Goal: Task Accomplishment & Management: Manage account settings

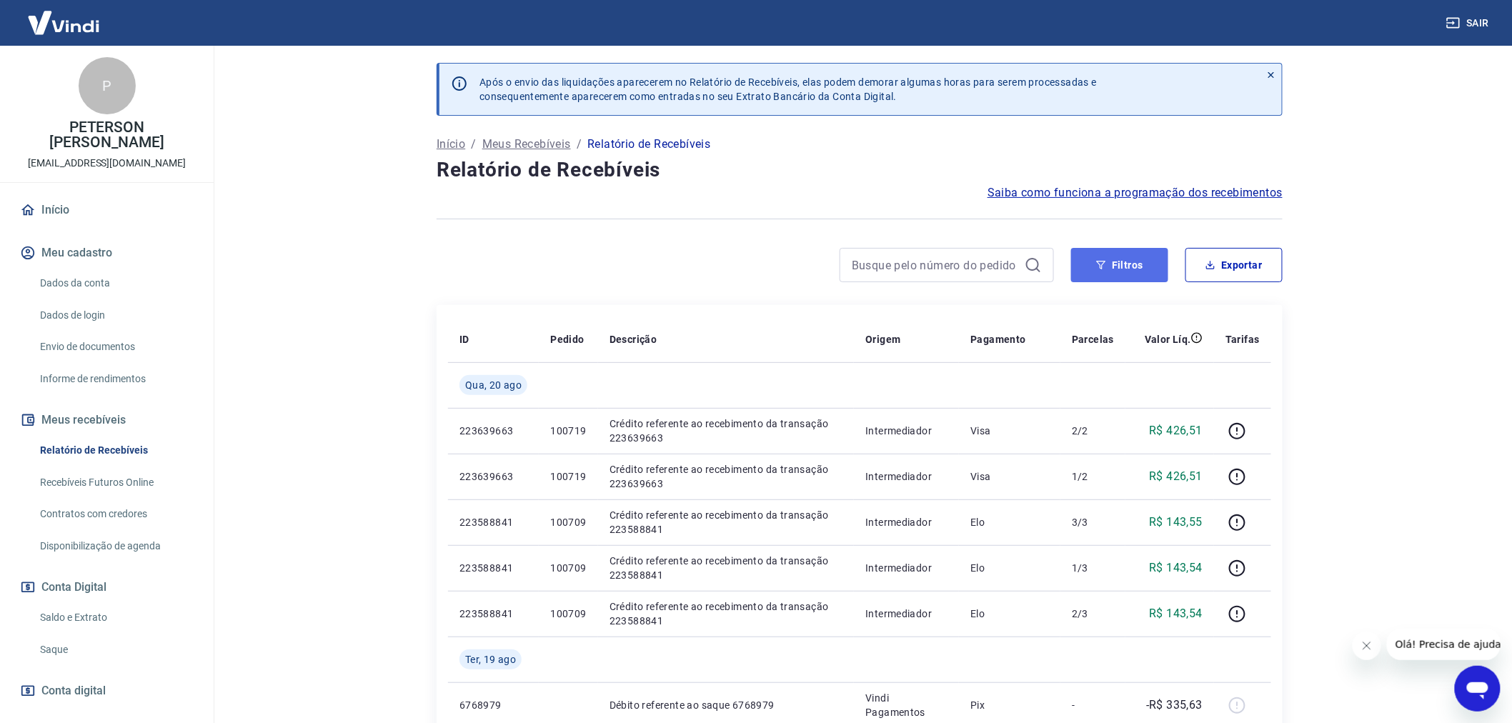
click at [1144, 259] on button "Filtros" at bounding box center [1119, 265] width 97 height 34
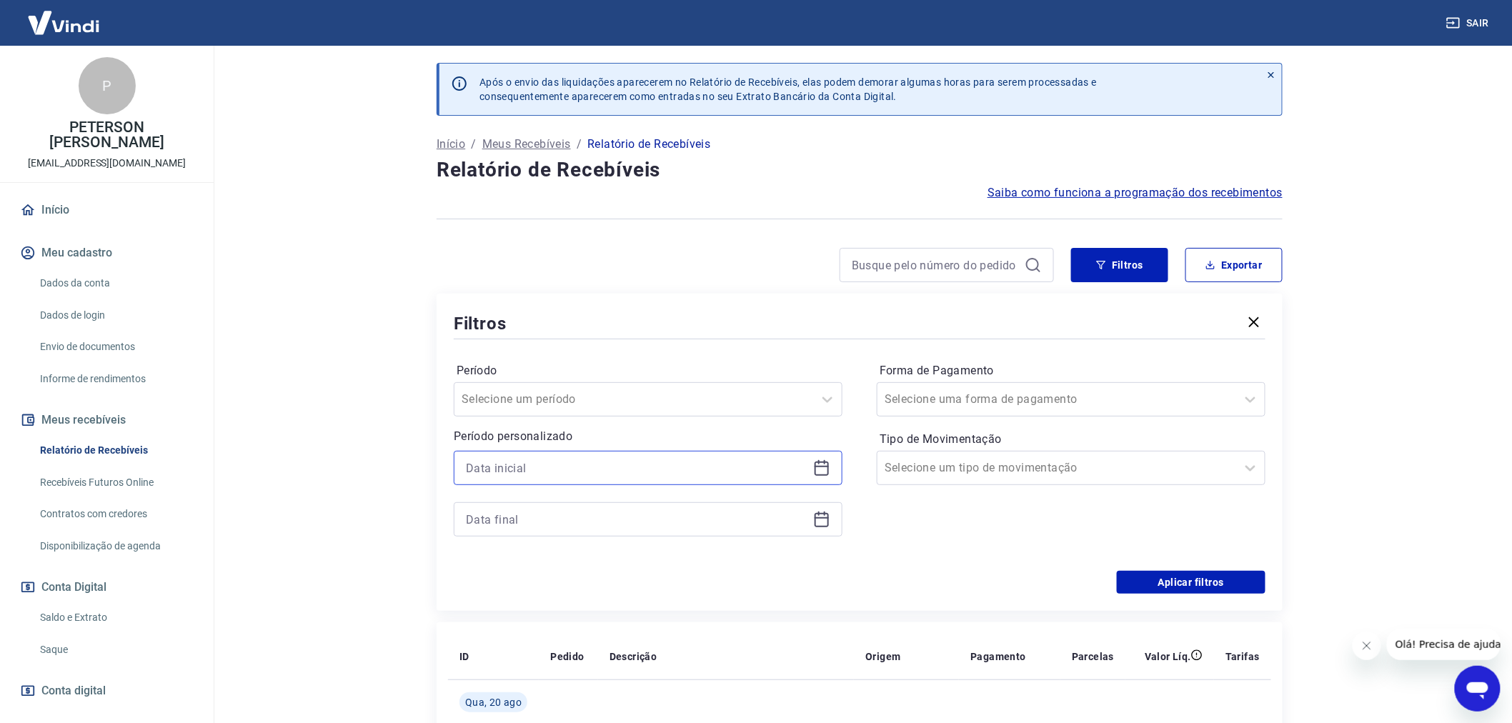
click at [494, 469] on input at bounding box center [637, 467] width 342 height 21
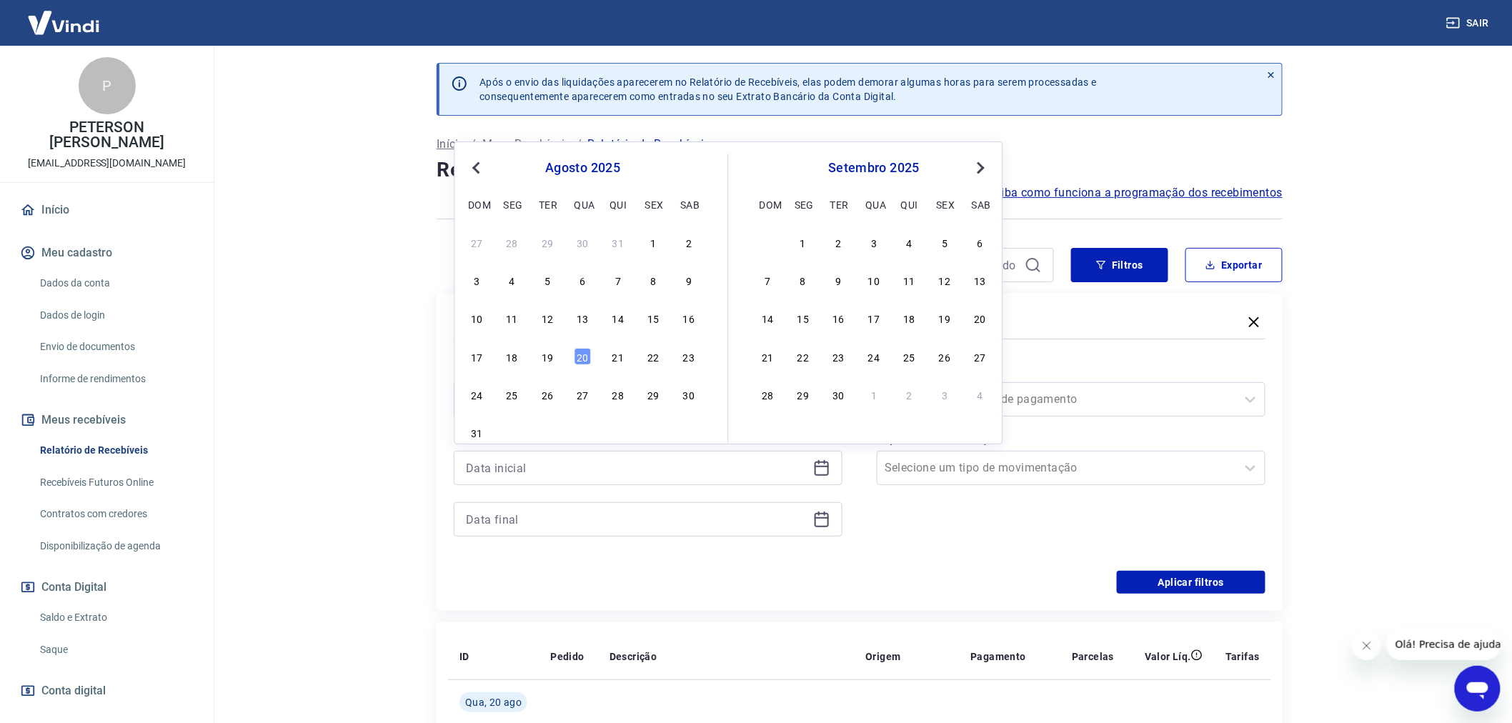
drag, startPoint x: 552, startPoint y: 354, endPoint x: 496, endPoint y: 525, distance: 180.3
click at [551, 354] on div "19" at bounding box center [547, 356] width 17 height 17
type input "[DATE]"
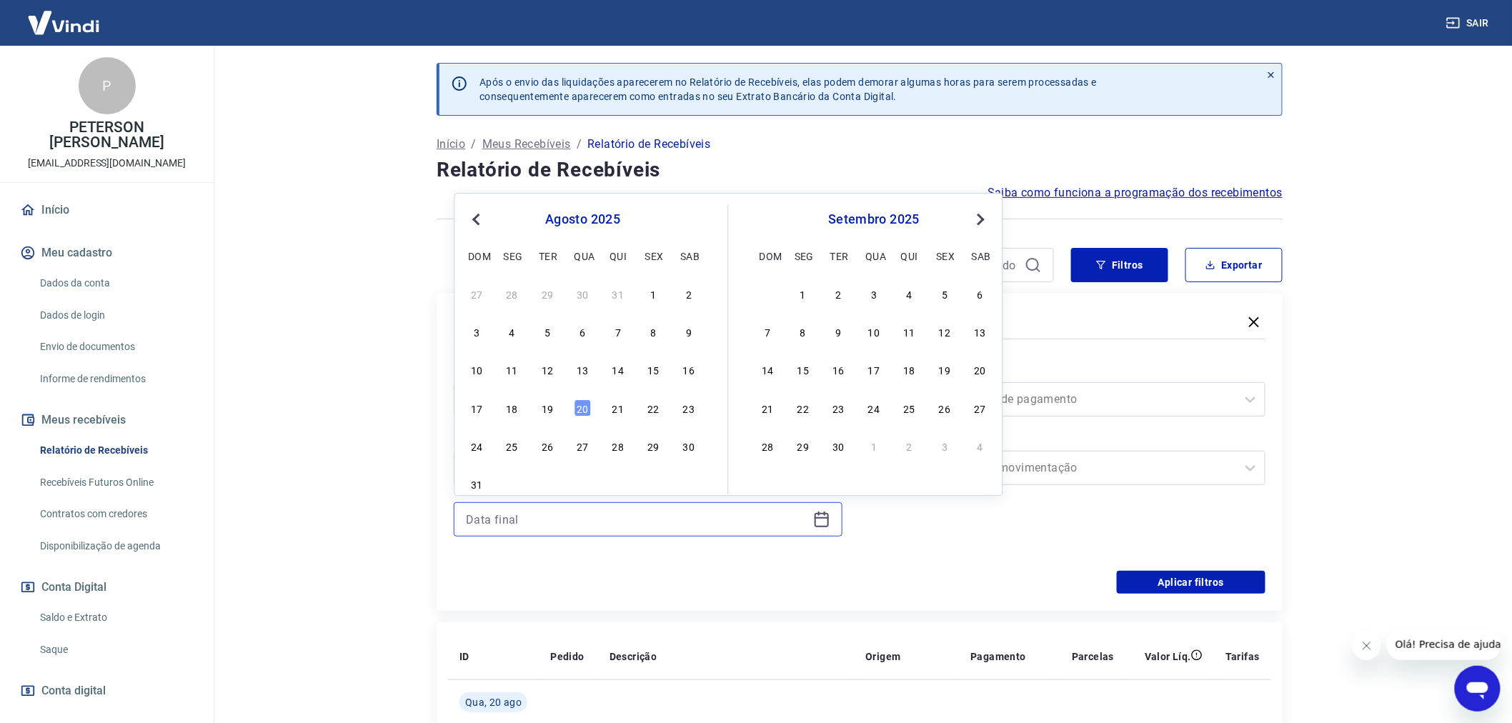
click at [496, 522] on input at bounding box center [637, 519] width 342 height 21
drag, startPoint x: 575, startPoint y: 411, endPoint x: 1053, endPoint y: 539, distance: 494.2
click at [576, 411] on div "20" at bounding box center [583, 407] width 17 height 17
type input "[DATE]"
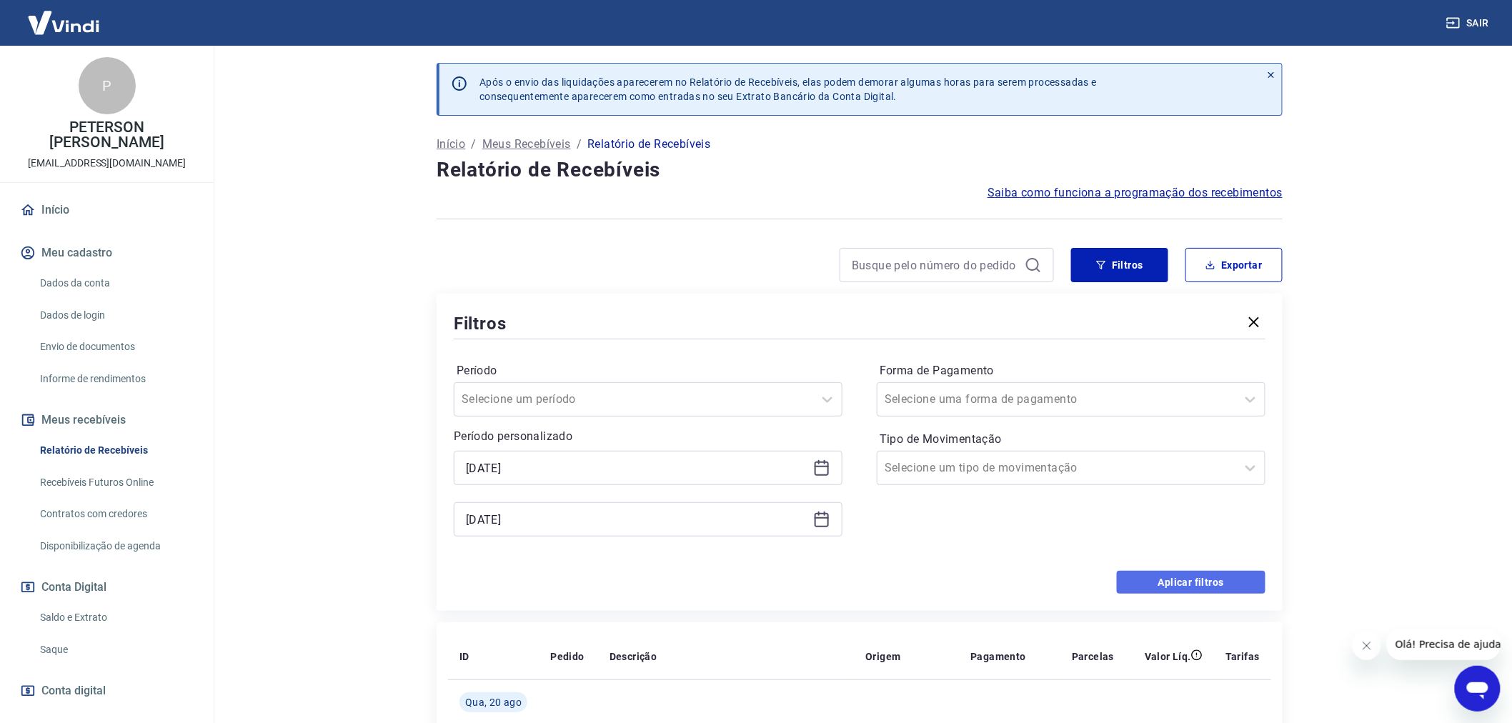
click at [1192, 585] on button "Aplicar filtros" at bounding box center [1191, 582] width 149 height 23
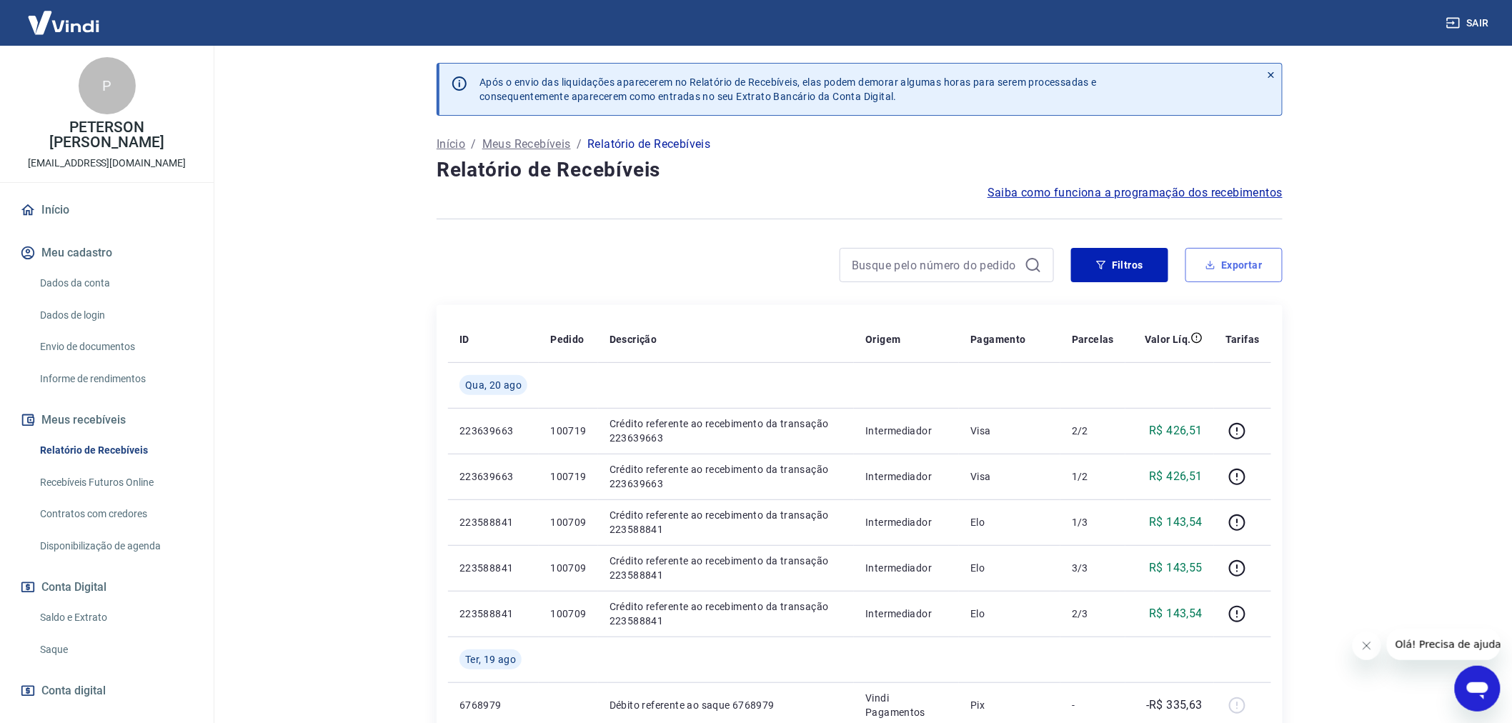
click at [1246, 262] on button "Exportar" at bounding box center [1234, 265] width 97 height 34
type input "[DATE]"
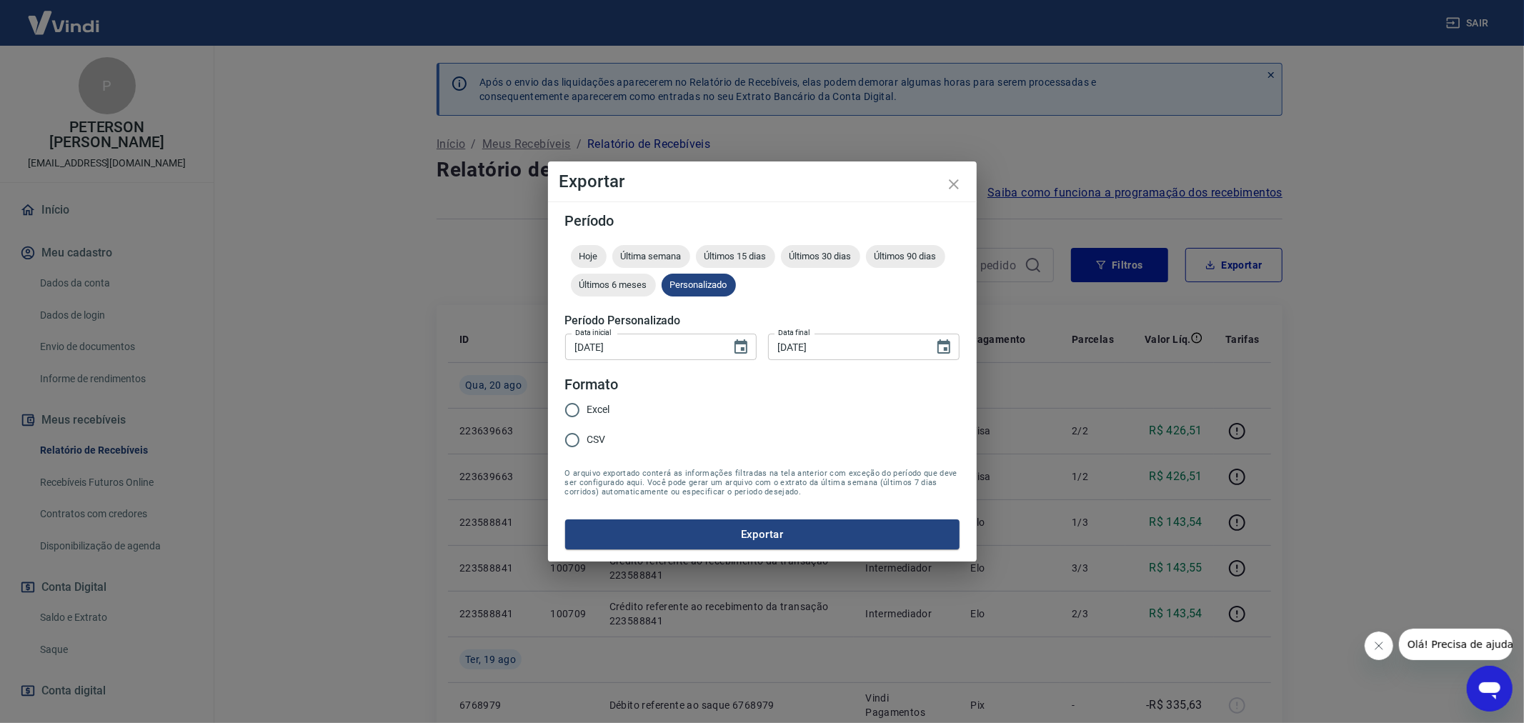
drag, startPoint x: 567, startPoint y: 412, endPoint x: 594, endPoint y: 427, distance: 30.4
click at [568, 412] on input "Excel" at bounding box center [572, 410] width 30 height 30
radio input "true"
click at [745, 533] on button "Exportar" at bounding box center [762, 535] width 394 height 30
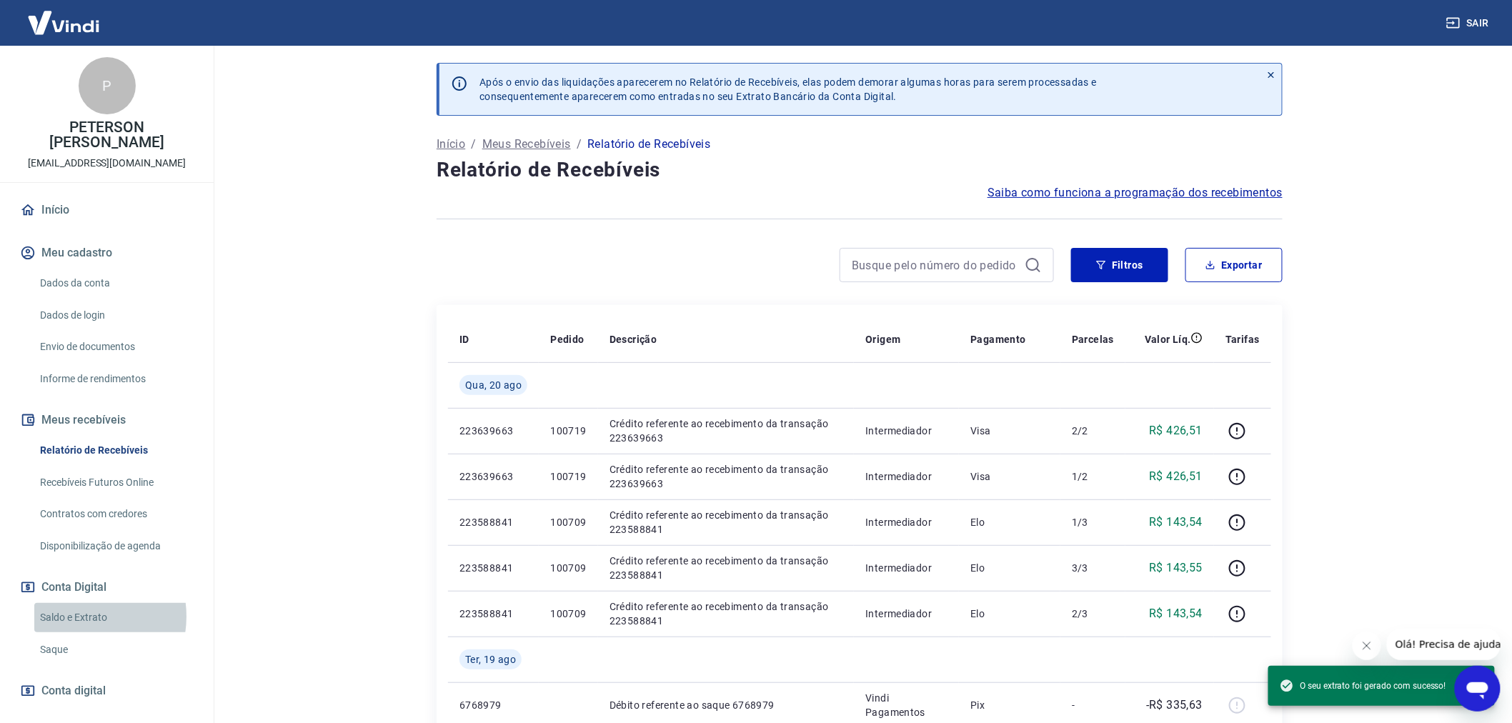
click at [77, 616] on link "Saldo e Extrato" at bounding box center [115, 617] width 162 height 29
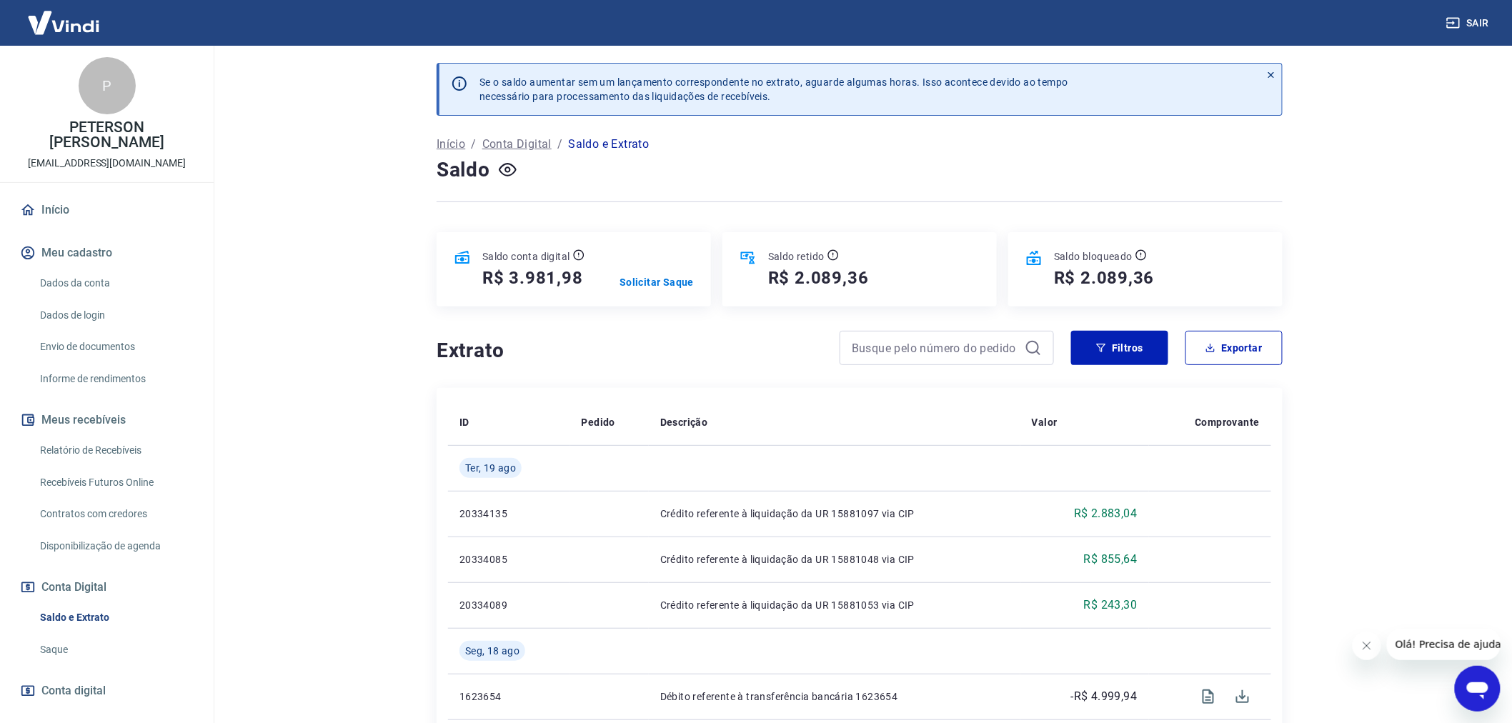
click at [619, 144] on p "Saldo e Extrato" at bounding box center [608, 144] width 81 height 17
click at [622, 144] on p "Saldo e Extrato" at bounding box center [608, 144] width 81 height 17
click at [590, 146] on p "Saldo e Extrato" at bounding box center [608, 144] width 81 height 17
